Goal: Find contact information: Find contact information

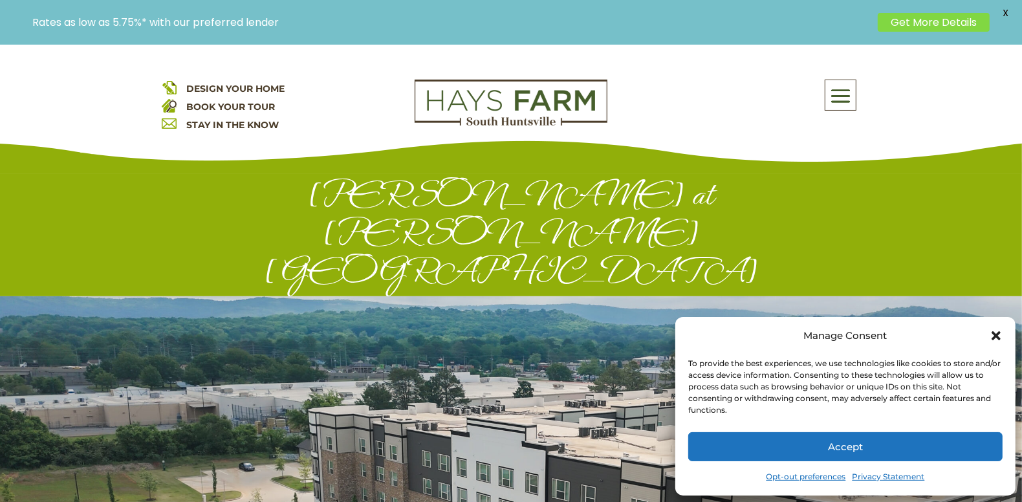
click at [868, 448] on button "Accept" at bounding box center [845, 446] width 314 height 29
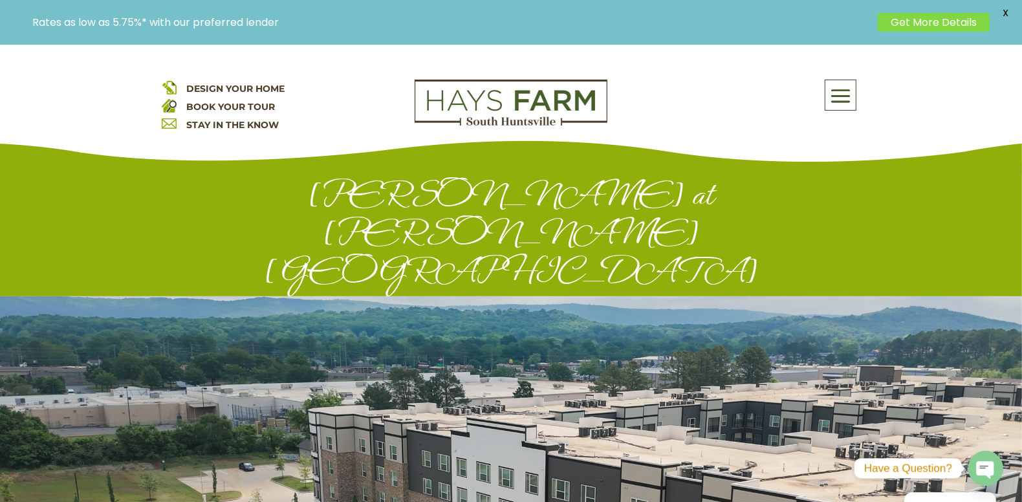
click at [842, 81] on span at bounding box center [840, 96] width 30 height 30
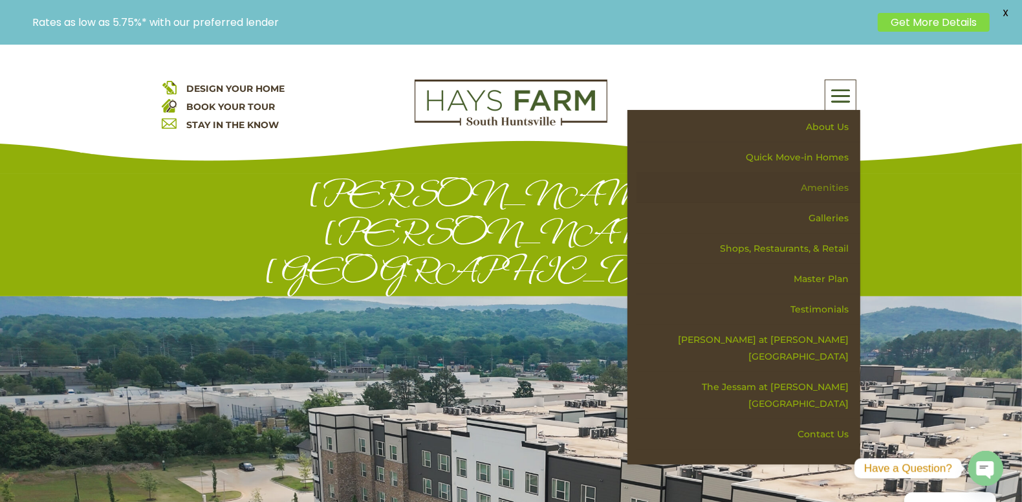
click at [835, 186] on link "Amenities" at bounding box center [748, 188] width 224 height 30
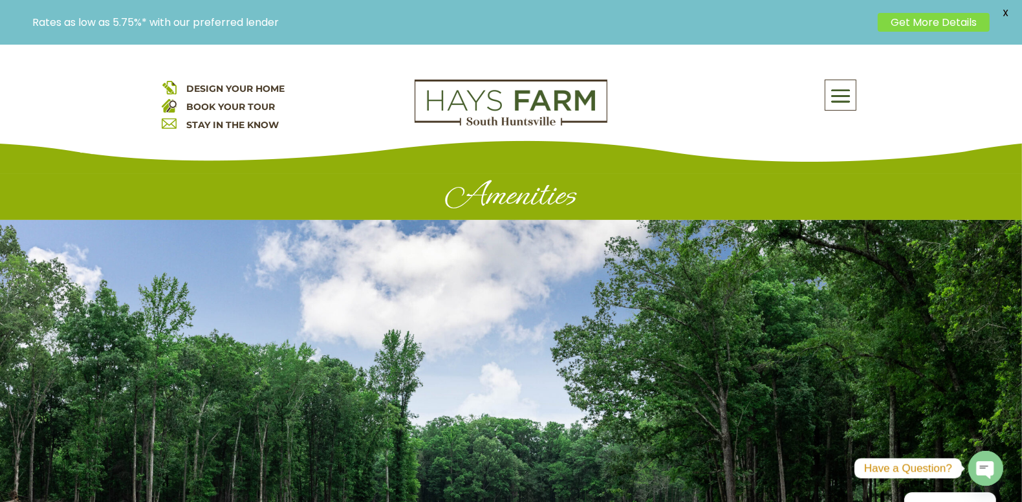
click at [834, 96] on span at bounding box center [840, 96] width 30 height 30
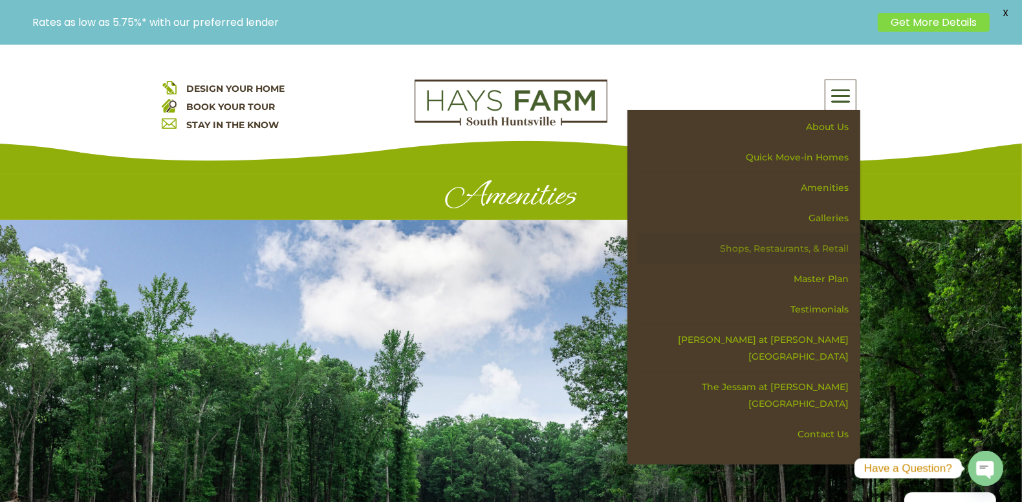
click at [817, 242] on link "Shops, Restaurants, & Retail" at bounding box center [748, 248] width 224 height 30
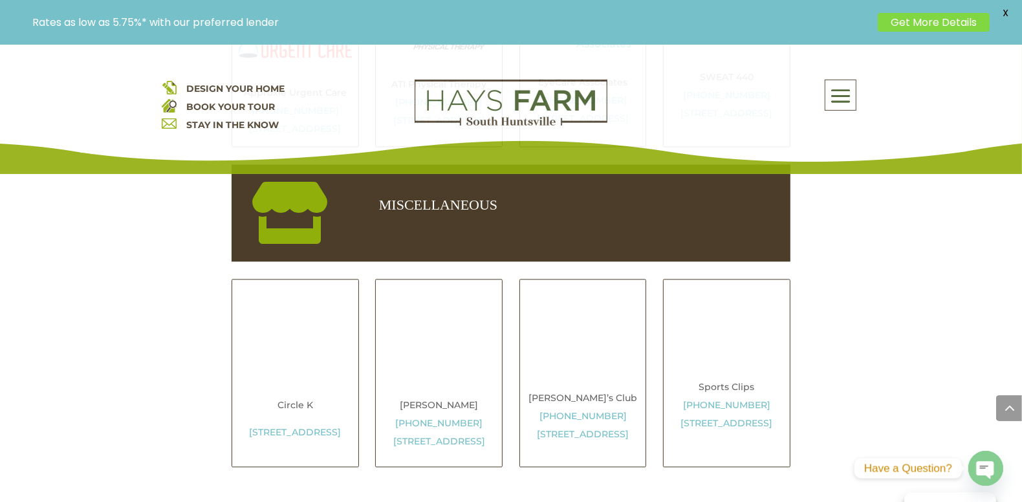
scroll to position [2328, 0]
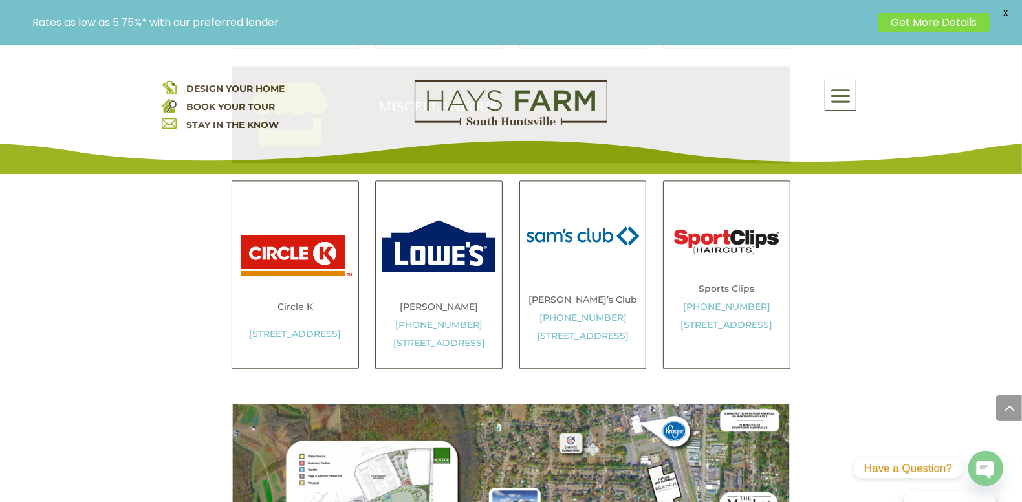
click at [576, 246] on img at bounding box center [582, 235] width 113 height 19
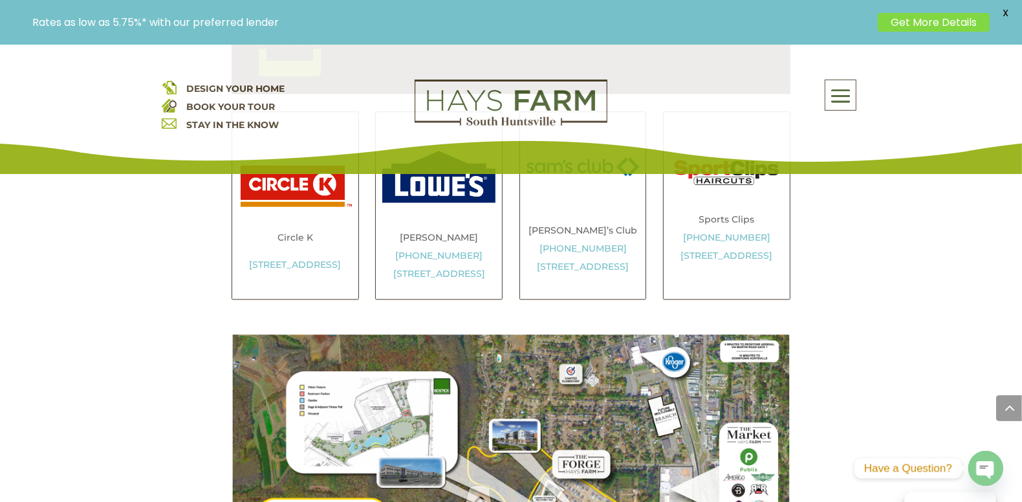
scroll to position [2392, 0]
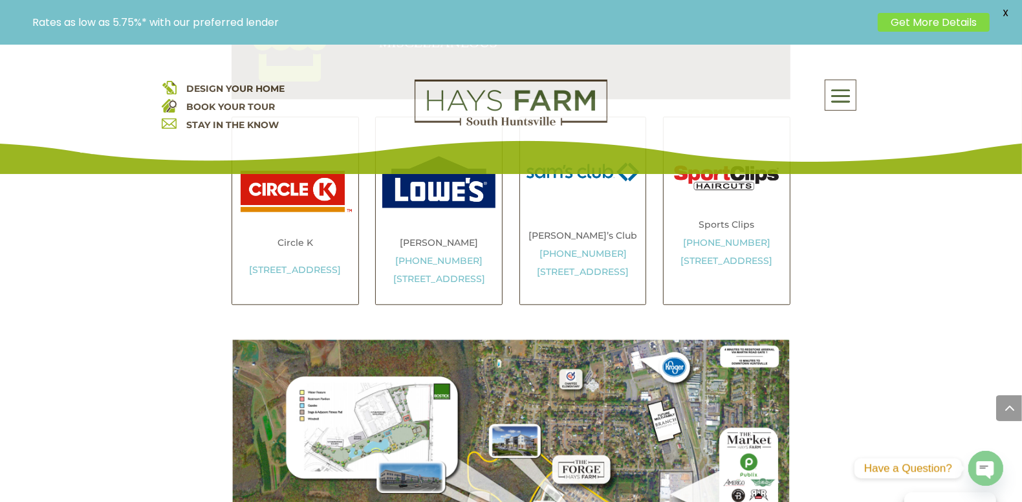
click at [590, 259] on link "256-881-8186" at bounding box center [582, 254] width 87 height 12
click at [617, 263] on div "Sam’s Club 256-881-8186 2235 National Blvd SW, Huntsville, AL 35803" at bounding box center [582, 210] width 127 height 189
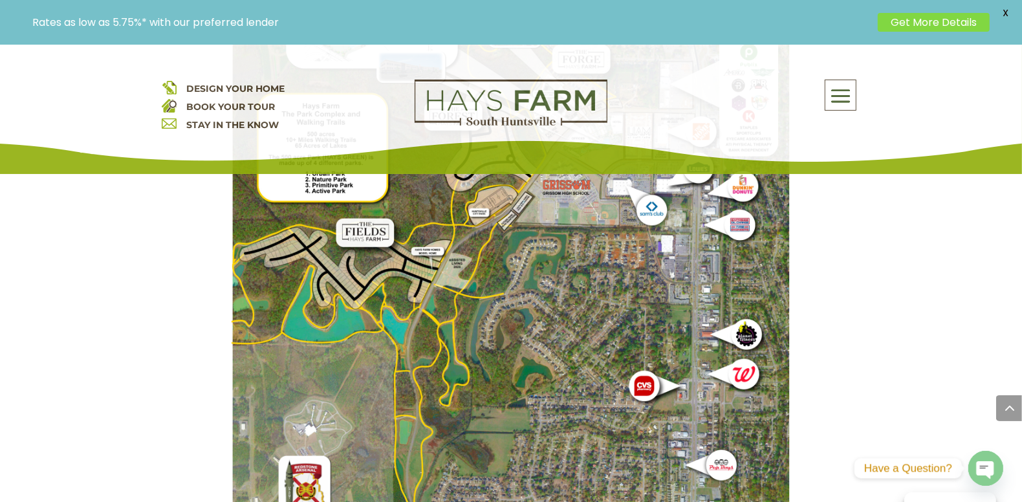
scroll to position [2780, 0]
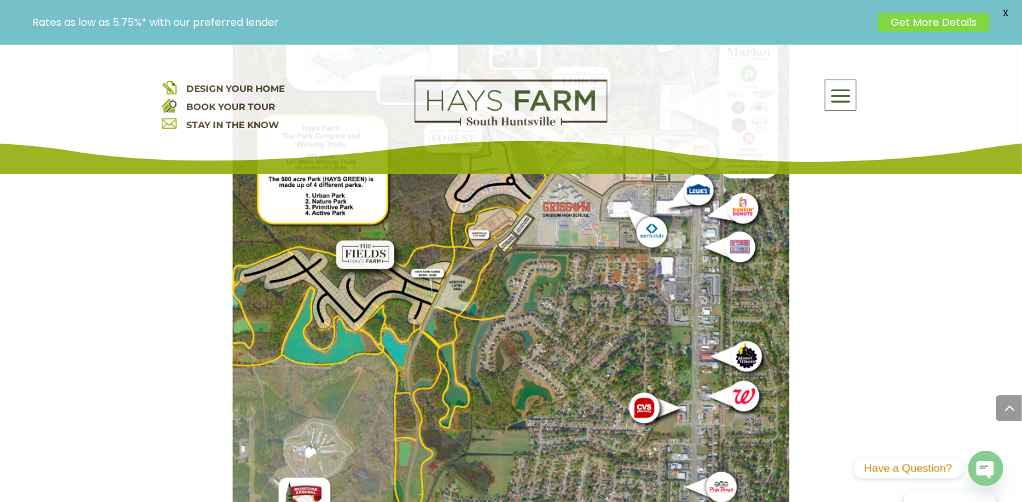
click at [976, 464] on circle "button" at bounding box center [985, 468] width 35 height 35
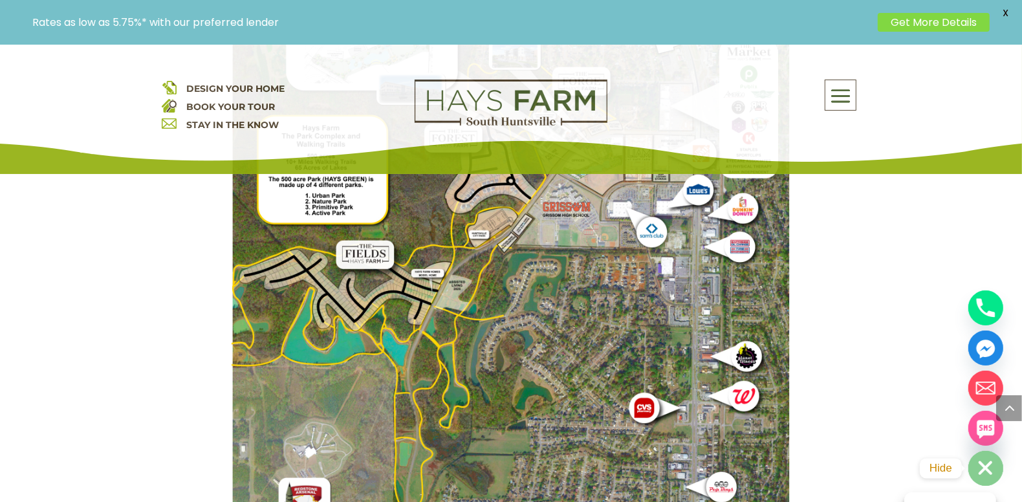
click at [989, 471] on rect "button" at bounding box center [985, 467] width 15 height 15
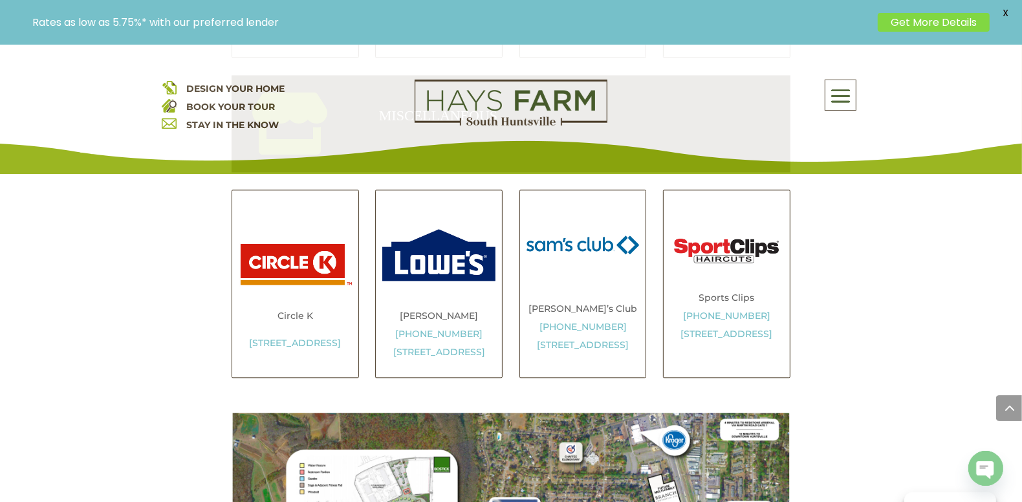
scroll to position [2328, 0]
